Goal: Information Seeking & Learning: Learn about a topic

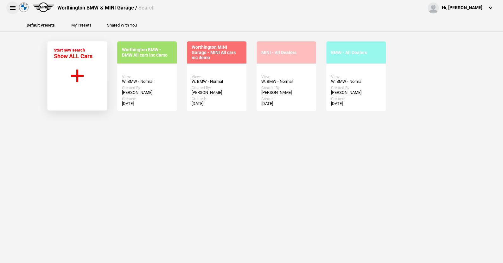
click at [10, 5] on button at bounding box center [12, 8] width 13 height 13
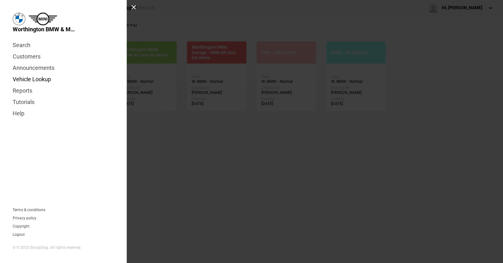
click at [41, 79] on link "Vehicle Lookup" at bounding box center [63, 79] width 101 height 11
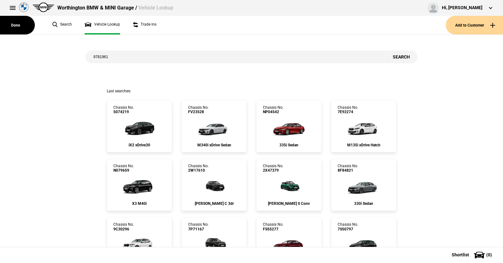
type input "9781961"
click at [391, 53] on button "Search" at bounding box center [400, 57] width 33 height 13
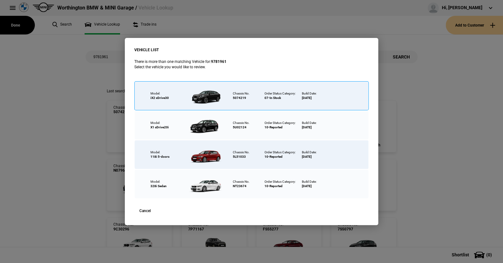
click at [209, 94] on div at bounding box center [205, 96] width 41 height 22
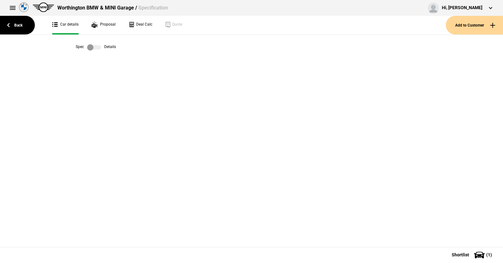
click at [100, 49] on label at bounding box center [94, 47] width 14 height 6
click at [92, 46] on label at bounding box center [94, 47] width 14 height 6
click at [17, 23] on link "Back" at bounding box center [17, 25] width 35 height 19
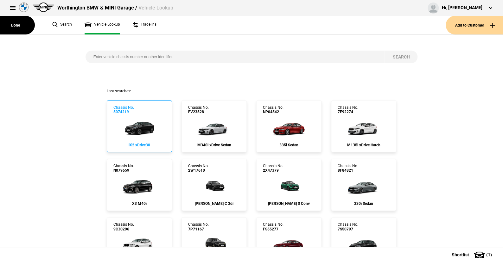
click at [137, 126] on img at bounding box center [139, 127] width 42 height 25
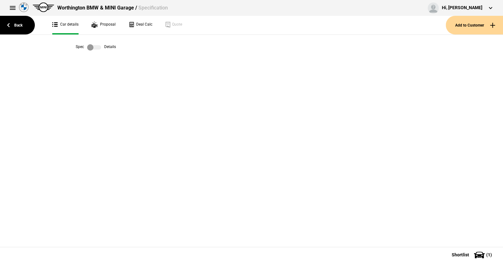
click at [100, 48] on label at bounding box center [94, 47] width 14 height 6
click at [17, 24] on link "Back" at bounding box center [17, 25] width 35 height 19
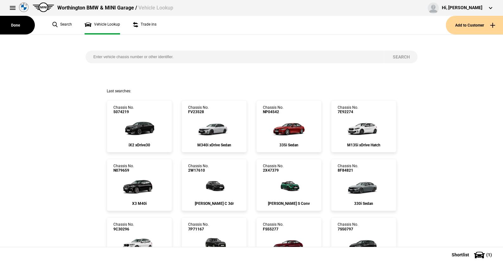
click at [89, 55] on input "search" at bounding box center [235, 57] width 299 height 13
paste input "9781961"
type input "9781961"
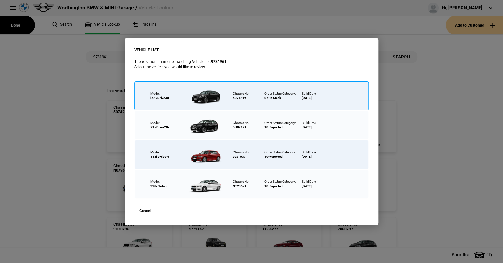
click at [208, 96] on div at bounding box center [205, 96] width 41 height 22
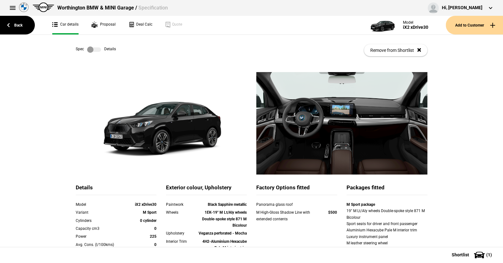
click at [97, 49] on label at bounding box center [94, 50] width 14 height 6
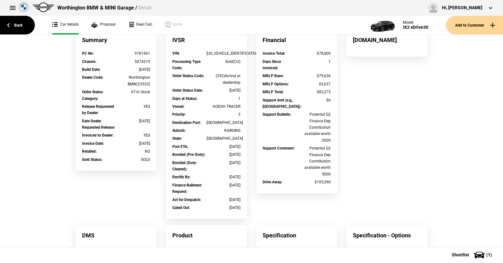
scroll to position [32, 0]
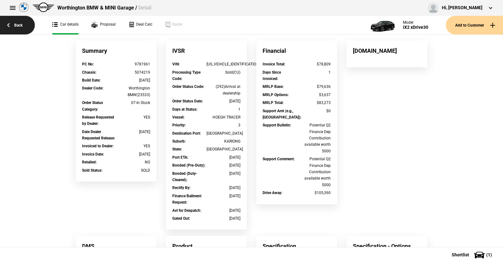
click at [18, 24] on link "Back" at bounding box center [17, 25] width 35 height 19
